Goal: Task Accomplishment & Management: Manage account settings

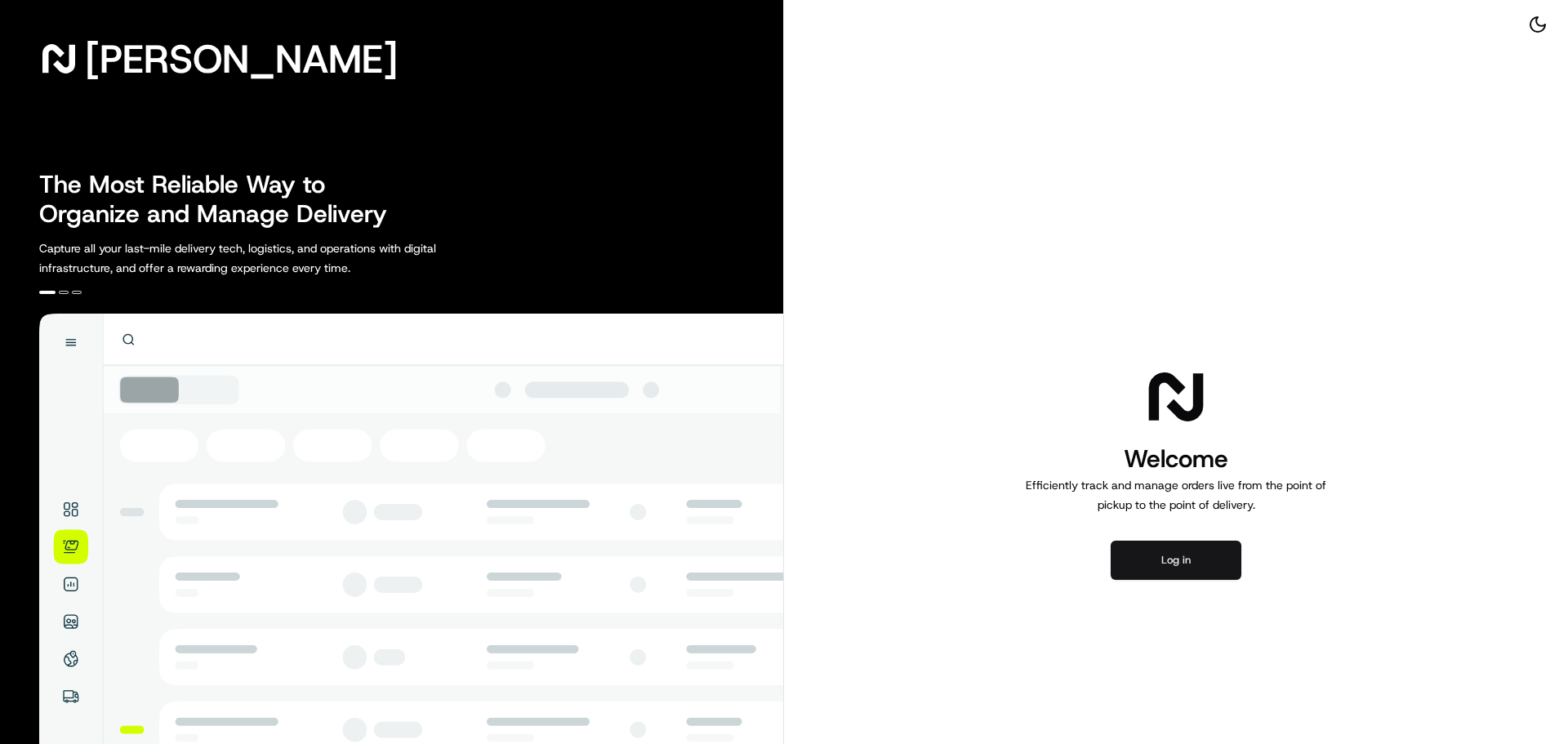
drag, startPoint x: 1154, startPoint y: 530, endPoint x: 1157, endPoint y: 550, distance: 20.2
click at [1154, 538] on div "Welcome Efficiently track and manage orders live from the point of pickup to th…" at bounding box center [1176, 471] width 784 height 943
click at [1161, 555] on button "Log in" at bounding box center [1176, 560] width 130 height 39
click at [1181, 548] on button "Log in" at bounding box center [1176, 560] width 130 height 39
